Goal: Information Seeking & Learning: Learn about a topic

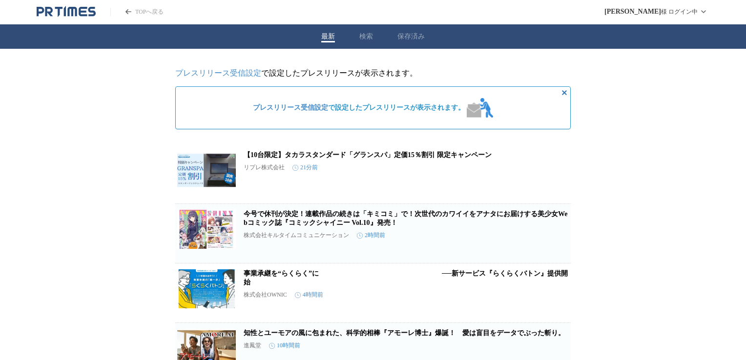
click at [366, 34] on button "検索" at bounding box center [366, 36] width 14 height 9
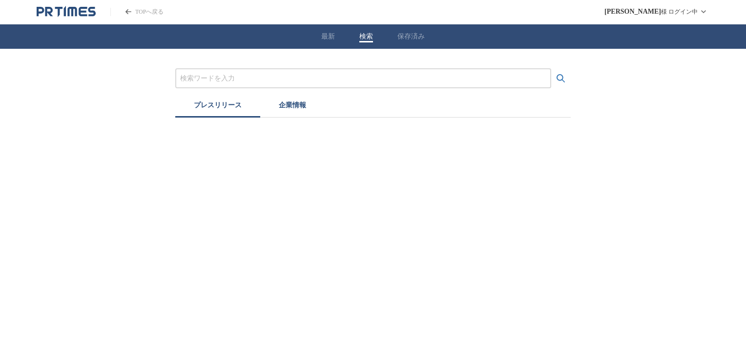
click at [218, 75] on input "プレスリリースおよび企業を検索する" at bounding box center [363, 78] width 366 height 11
type input "コンクリート"
click at [558, 80] on icon "検索する" at bounding box center [561, 79] width 12 height 12
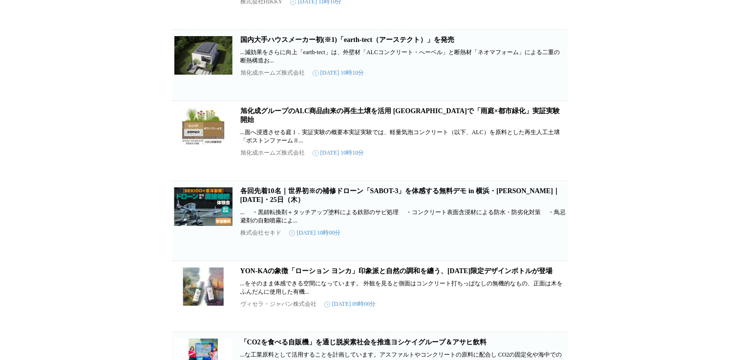
scroll to position [1642, 0]
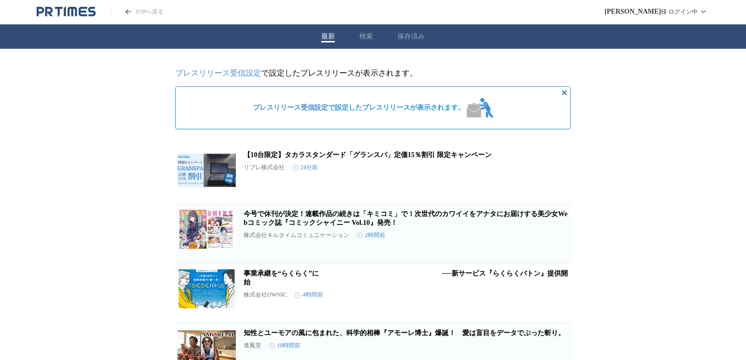
click at [358, 37] on div "最新 検索 保存済み" at bounding box center [373, 36] width 746 height 24
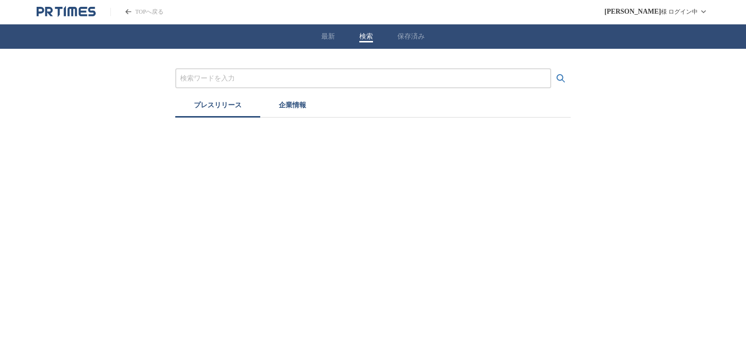
click at [334, 80] on input "プレスリリースおよび企業を検索する" at bounding box center [363, 78] width 366 height 11
type input "防草ブロック"
click at [551, 69] on button "検索する" at bounding box center [561, 79] width 20 height 20
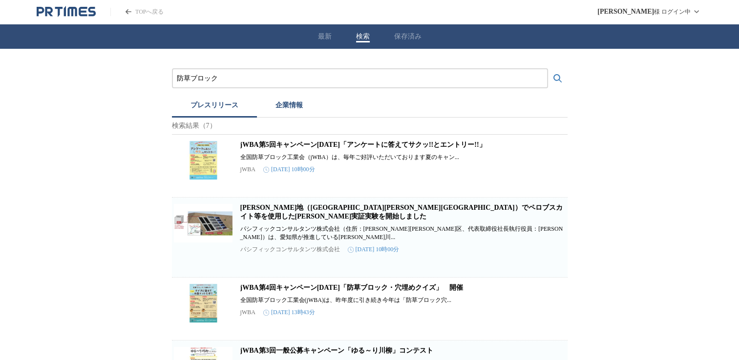
click at [326, 148] on link "jWBA第5回キャンペーン[DATE]「アンケートに答えてサクッ!!とエントリー!!」" at bounding box center [363, 144] width 246 height 7
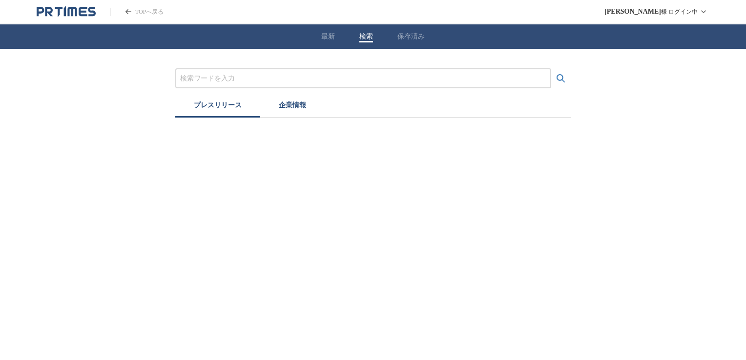
click at [363, 32] on button "検索" at bounding box center [366, 36] width 14 height 9
click at [301, 77] on input "プレスリリースおよび企業を検索する" at bounding box center [363, 78] width 366 height 11
type input "コンクリート"
click at [557, 76] on icon "検索する" at bounding box center [561, 78] width 8 height 8
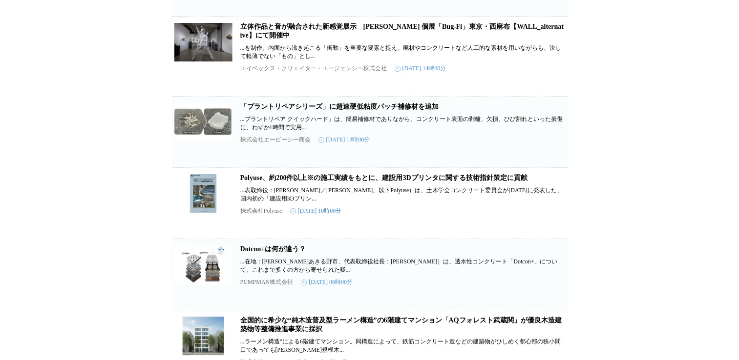
scroll to position [1172, 0]
